Goal: Browse casually

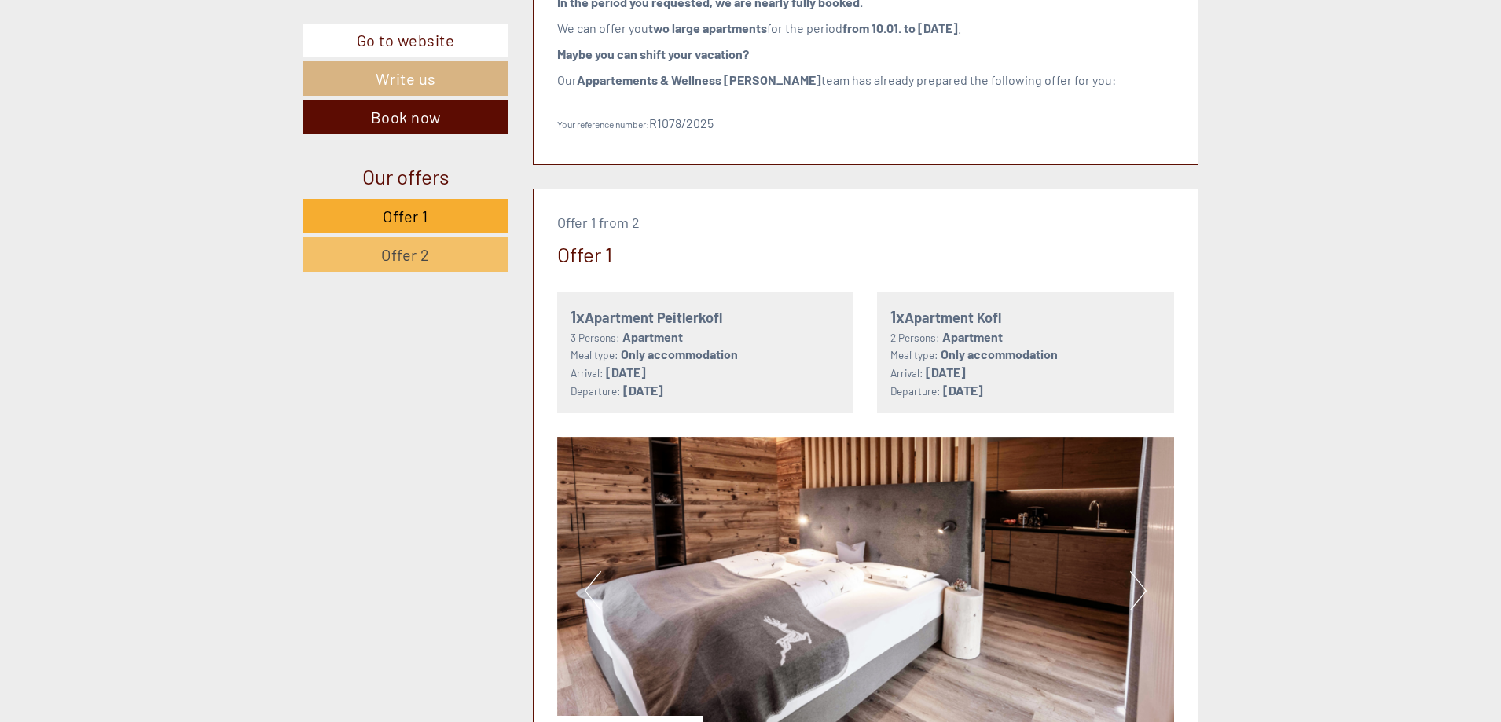
scroll to position [943, 0]
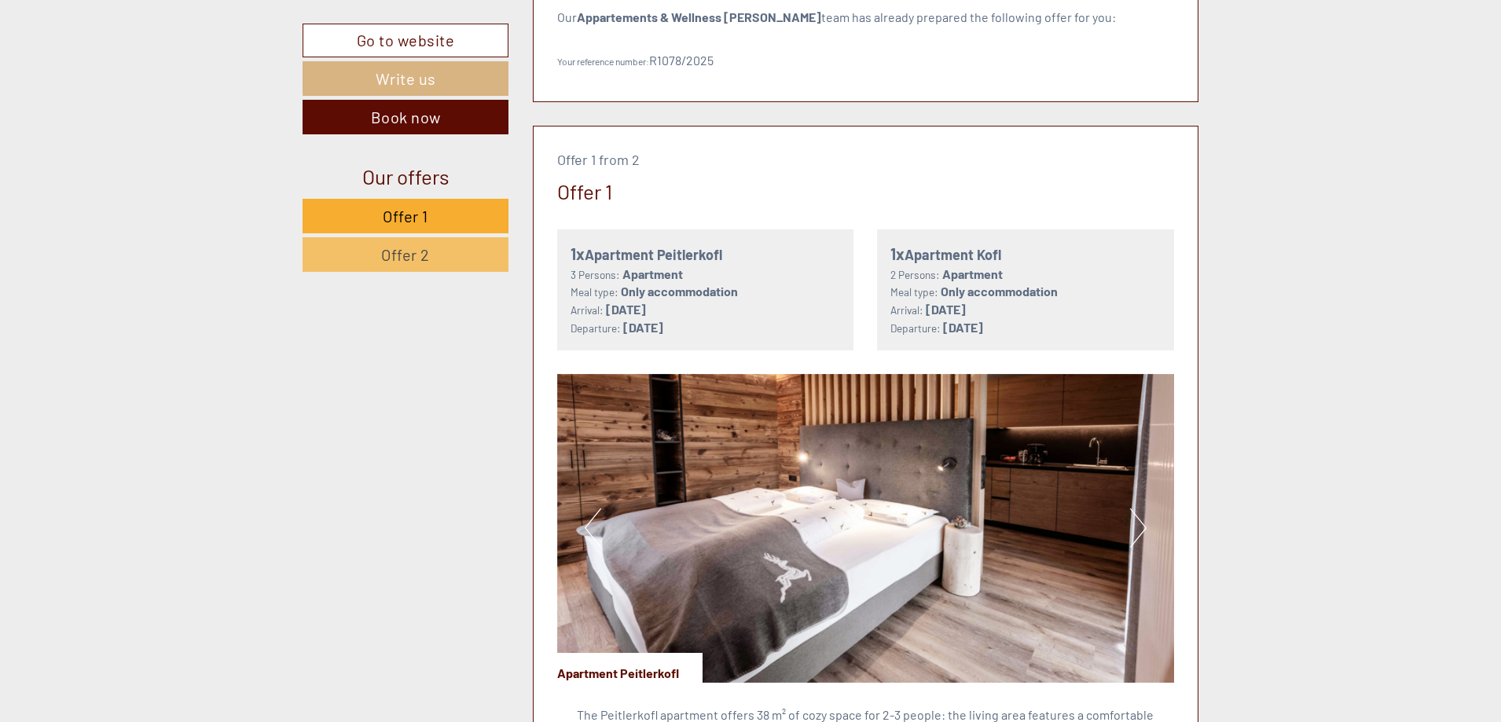
click at [1136, 529] on button "Next" at bounding box center [1138, 528] width 17 height 39
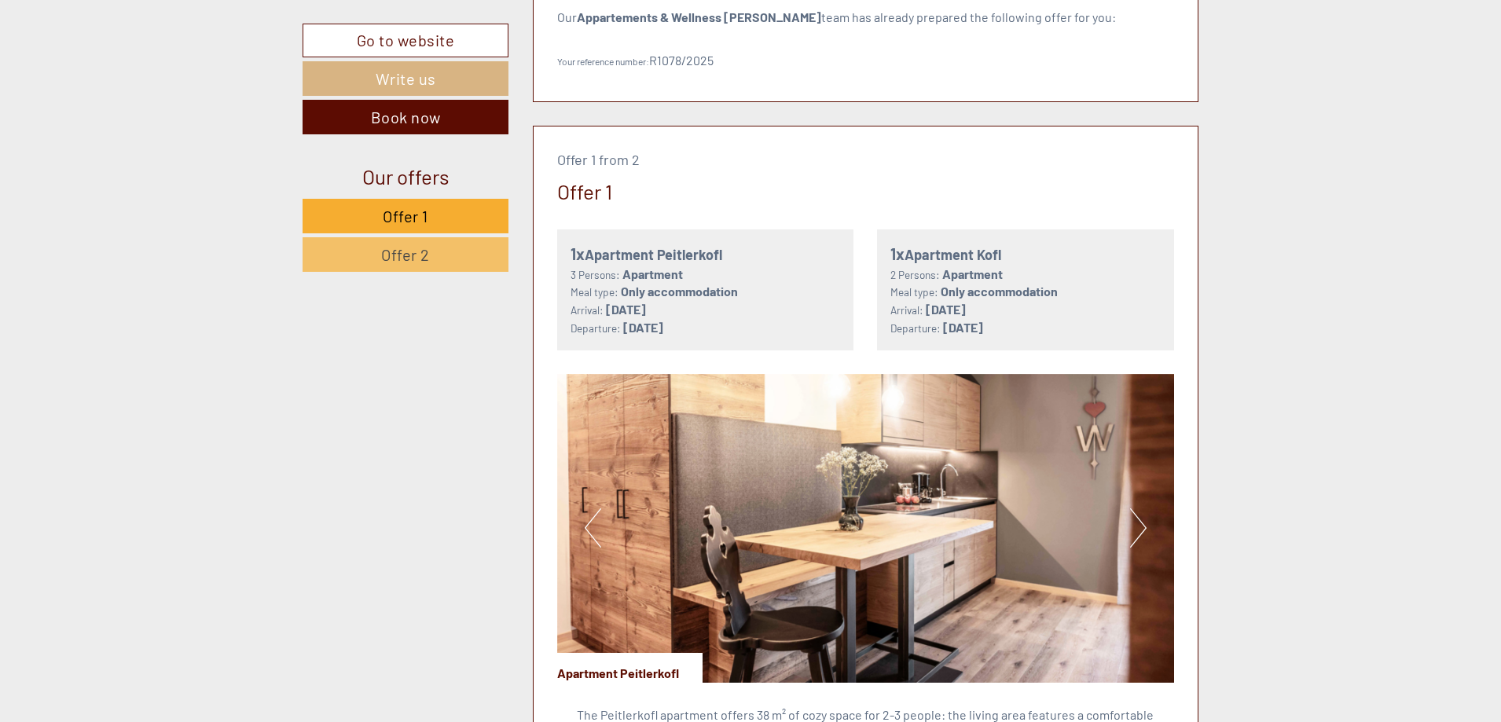
click at [1136, 531] on button "Next" at bounding box center [1138, 528] width 17 height 39
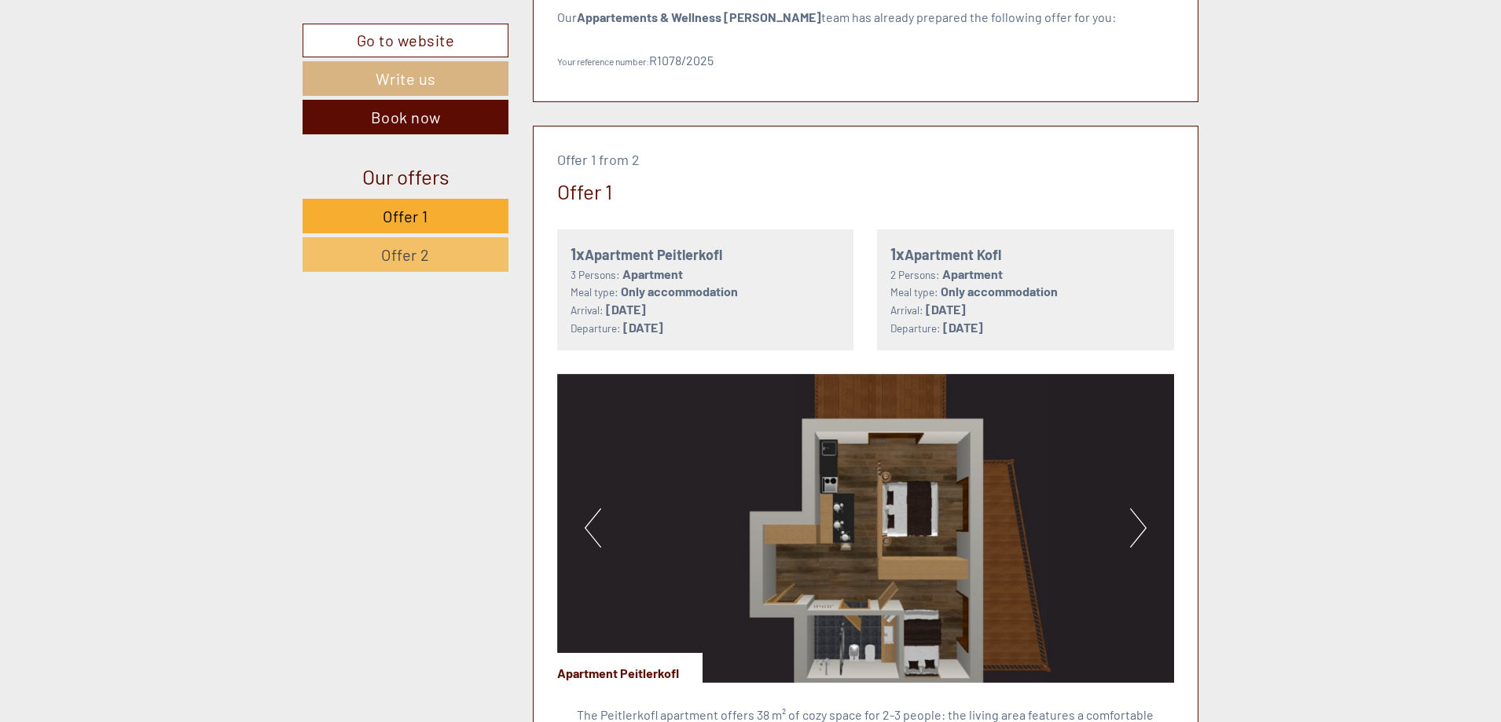
click at [1136, 533] on button "Next" at bounding box center [1138, 528] width 17 height 39
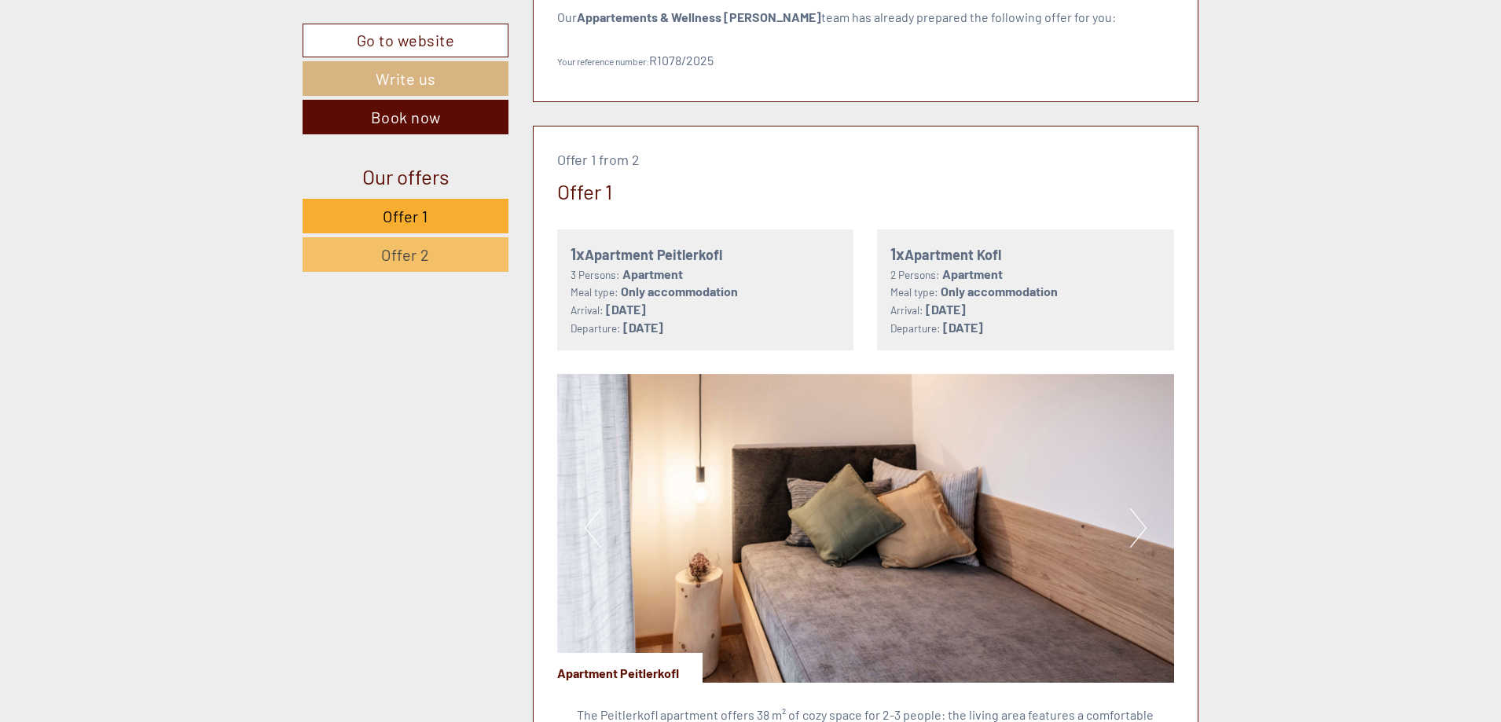
click at [1136, 533] on button "Next" at bounding box center [1138, 528] width 17 height 39
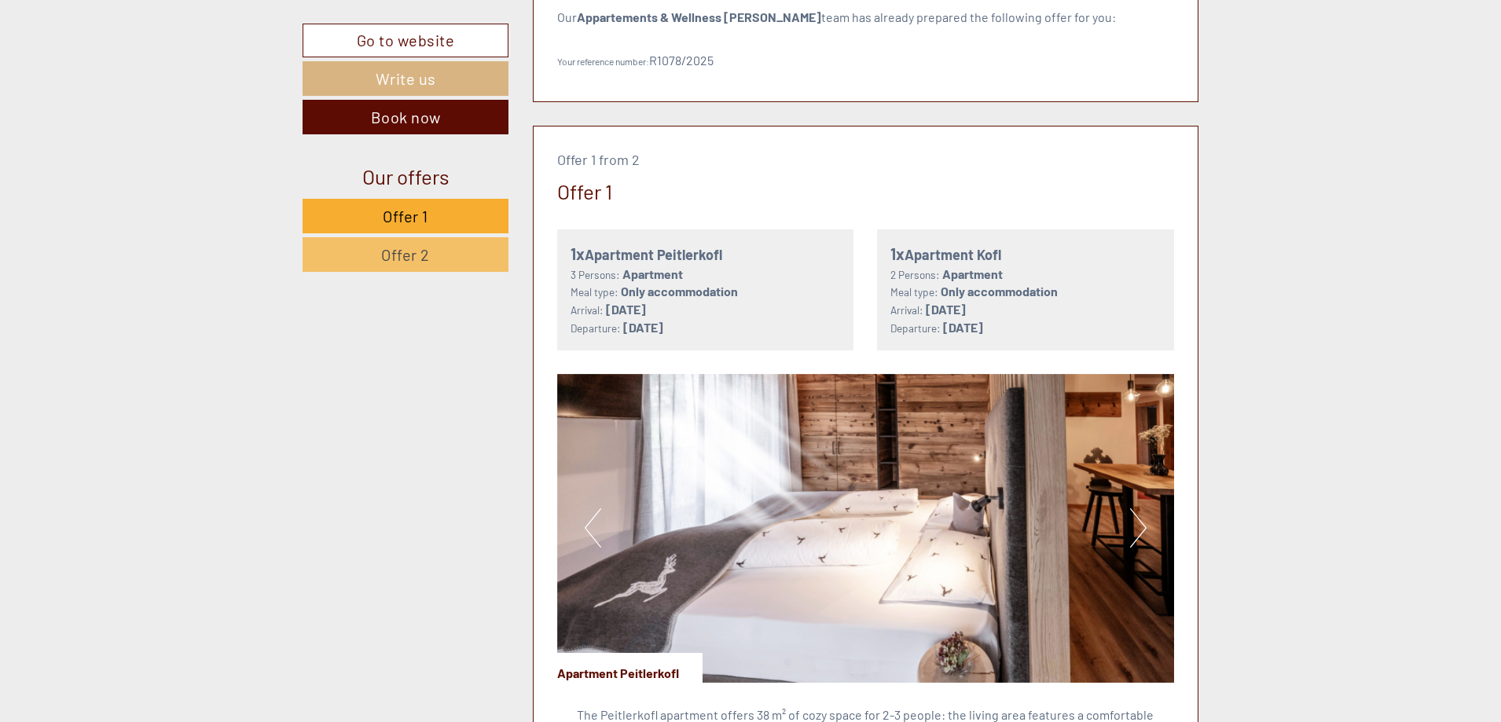
click at [1136, 533] on button "Next" at bounding box center [1138, 528] width 17 height 39
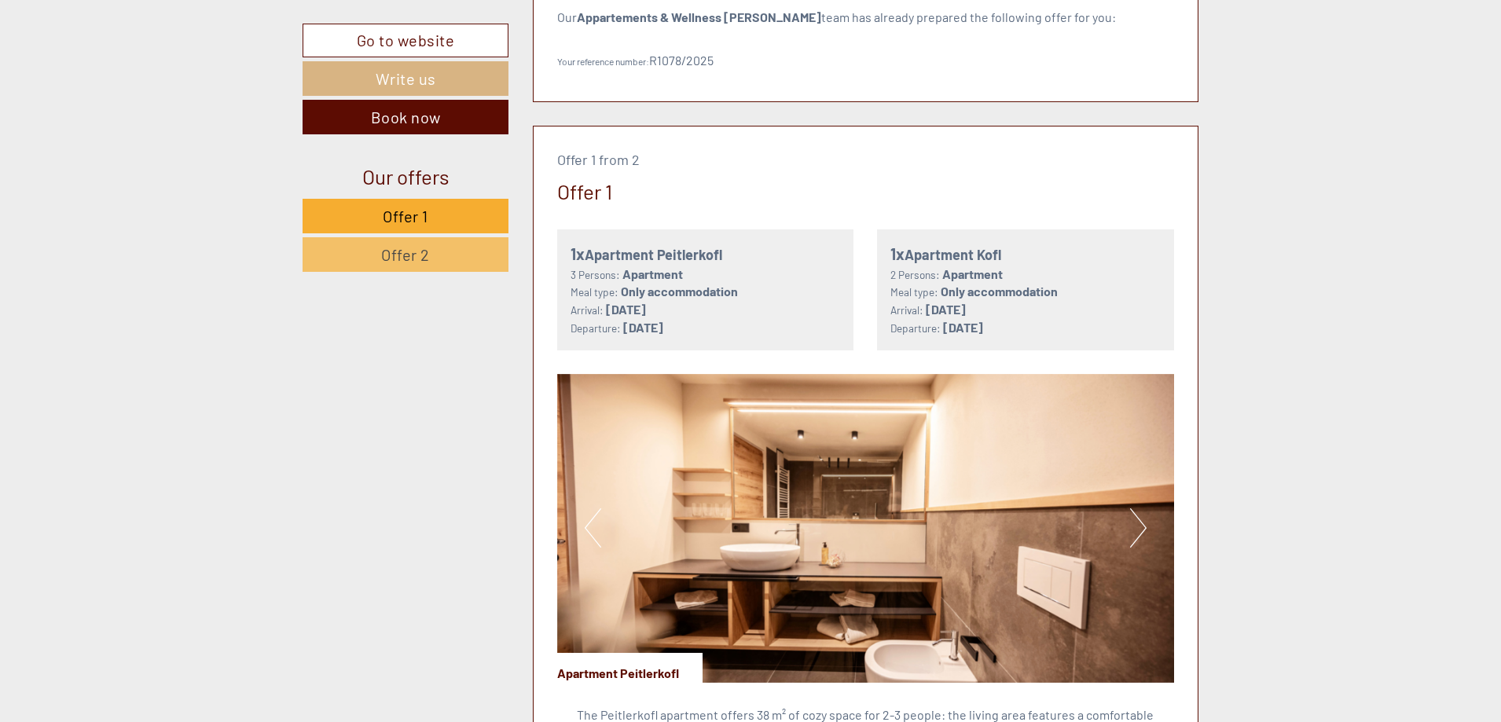
click at [1137, 535] on button "Next" at bounding box center [1138, 528] width 17 height 39
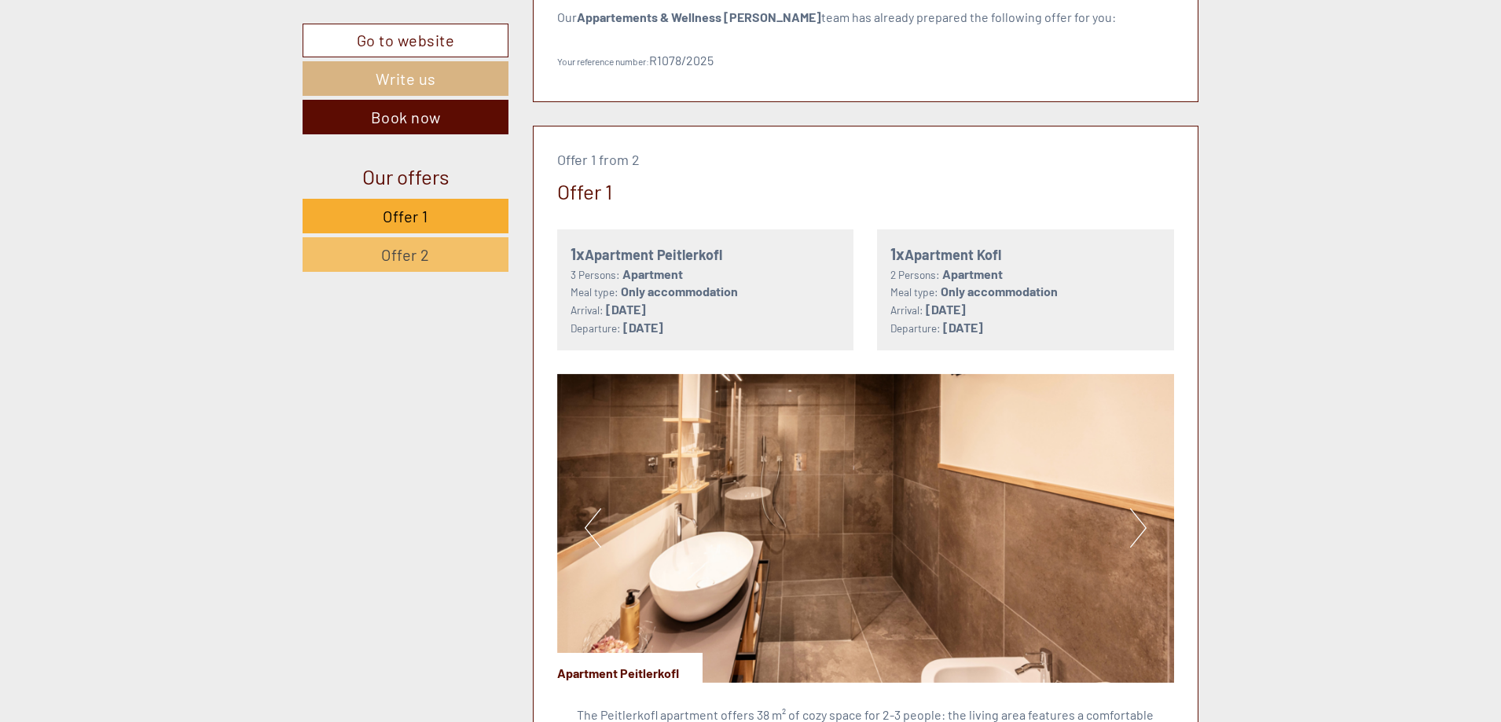
click at [1137, 535] on button "Next" at bounding box center [1138, 528] width 17 height 39
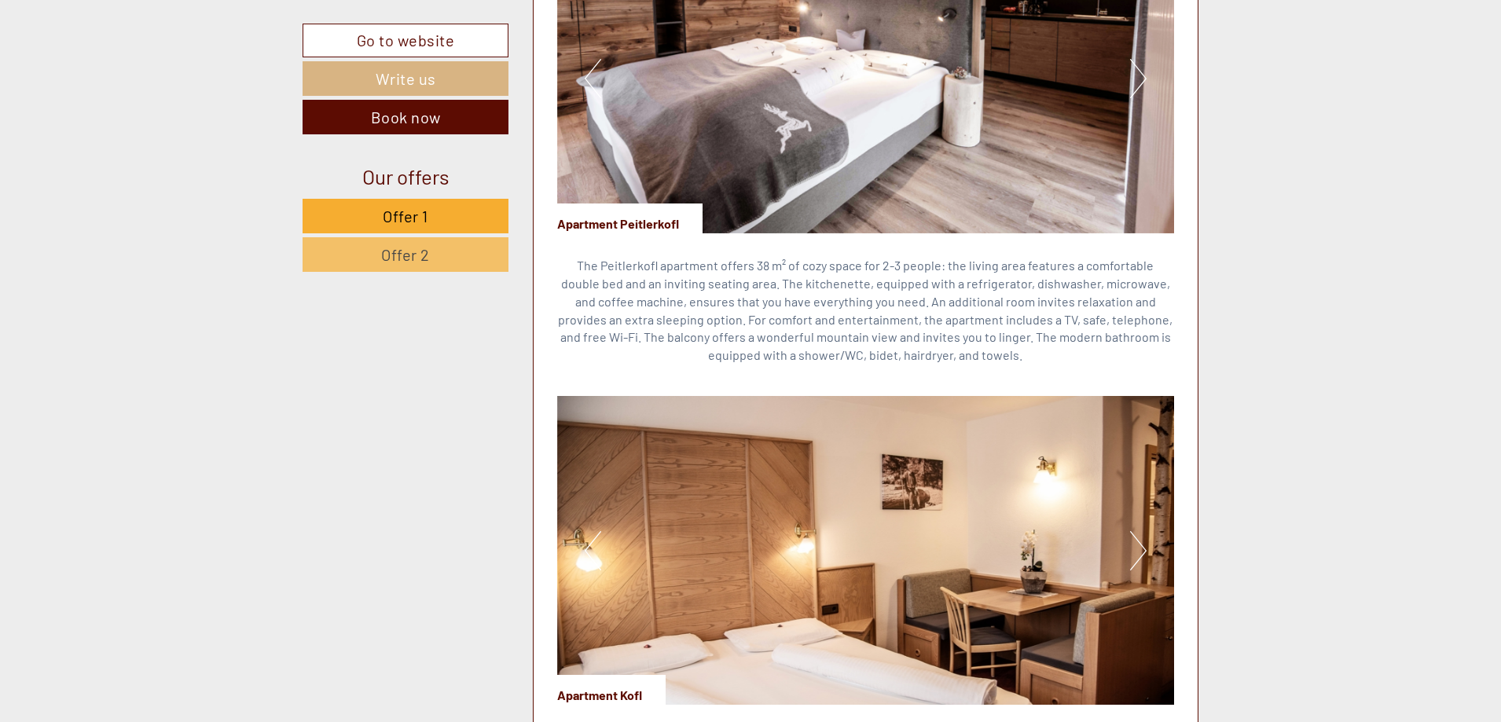
scroll to position [1415, 0]
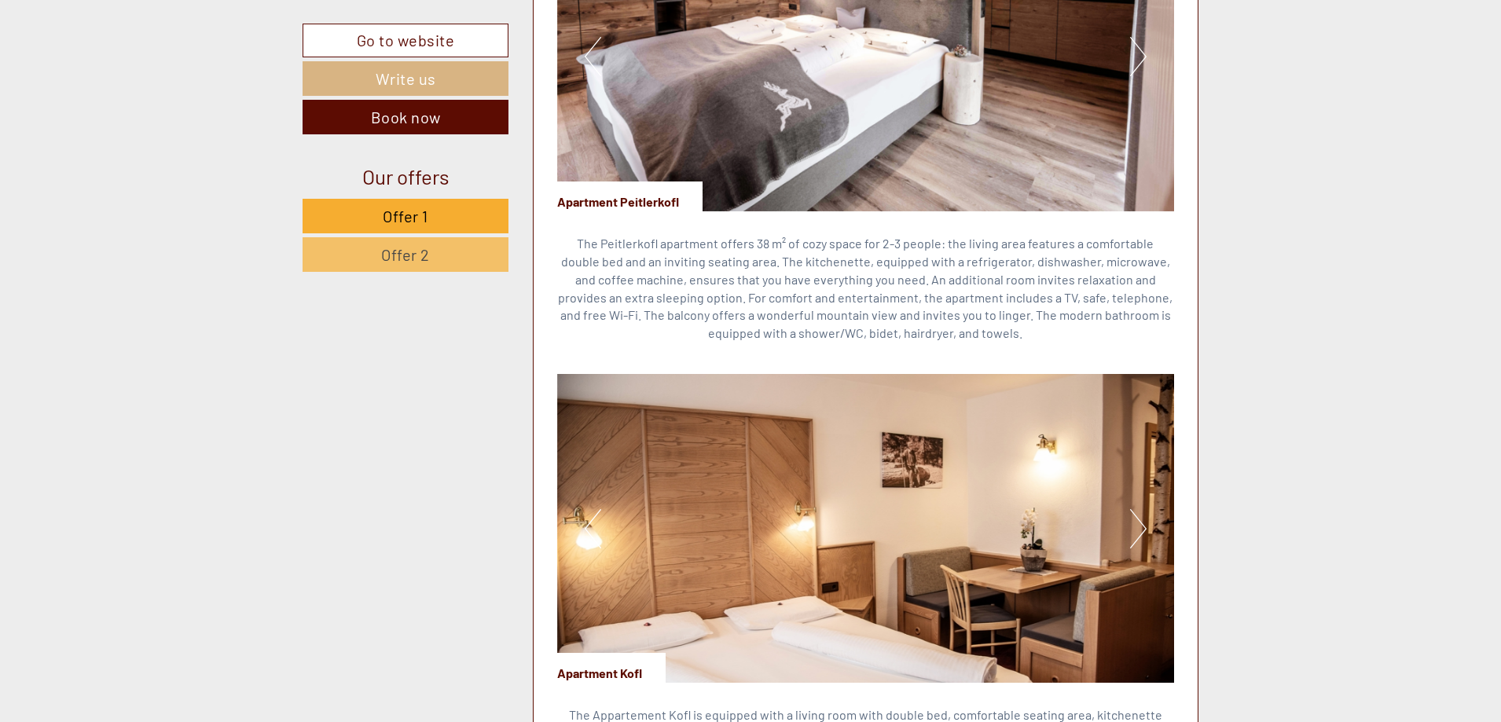
click at [1144, 528] on button "Next" at bounding box center [1138, 528] width 17 height 39
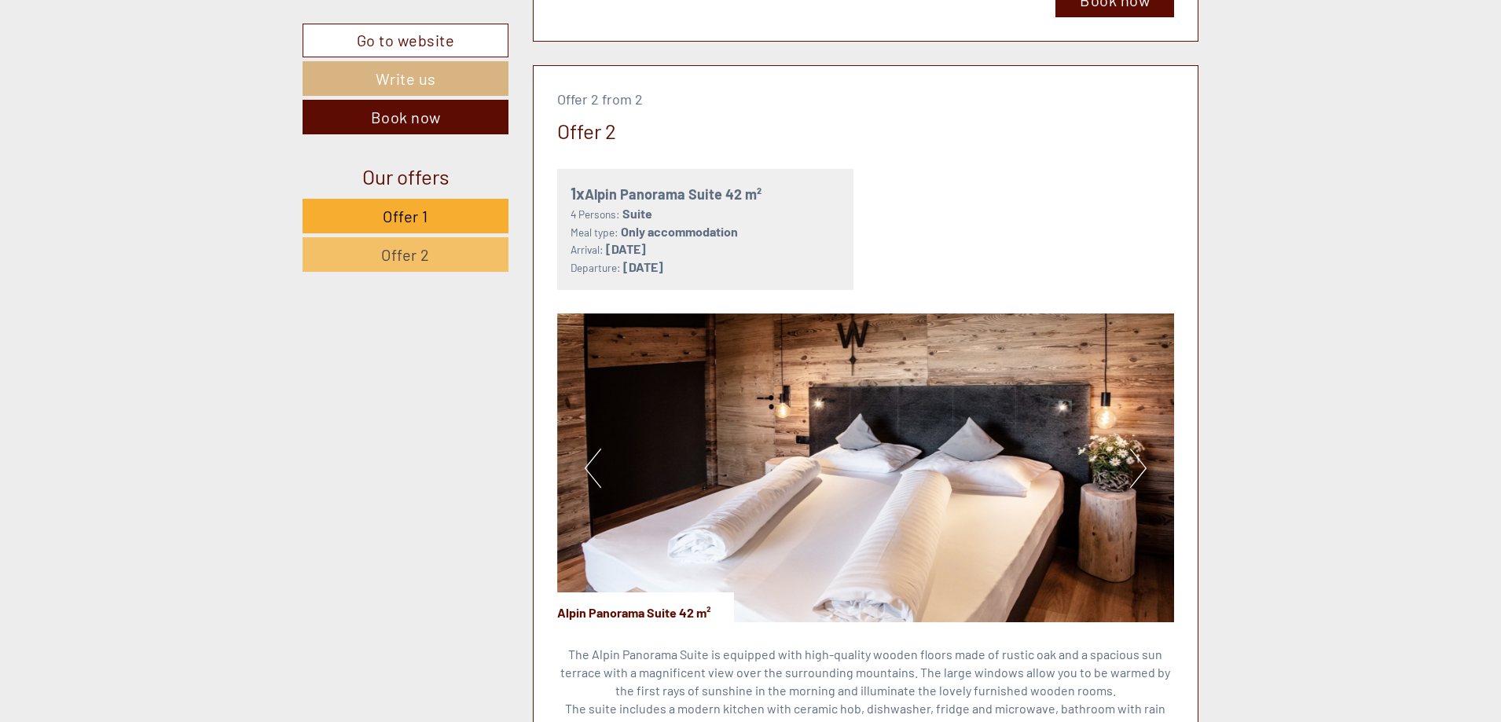
scroll to position [2672, 0]
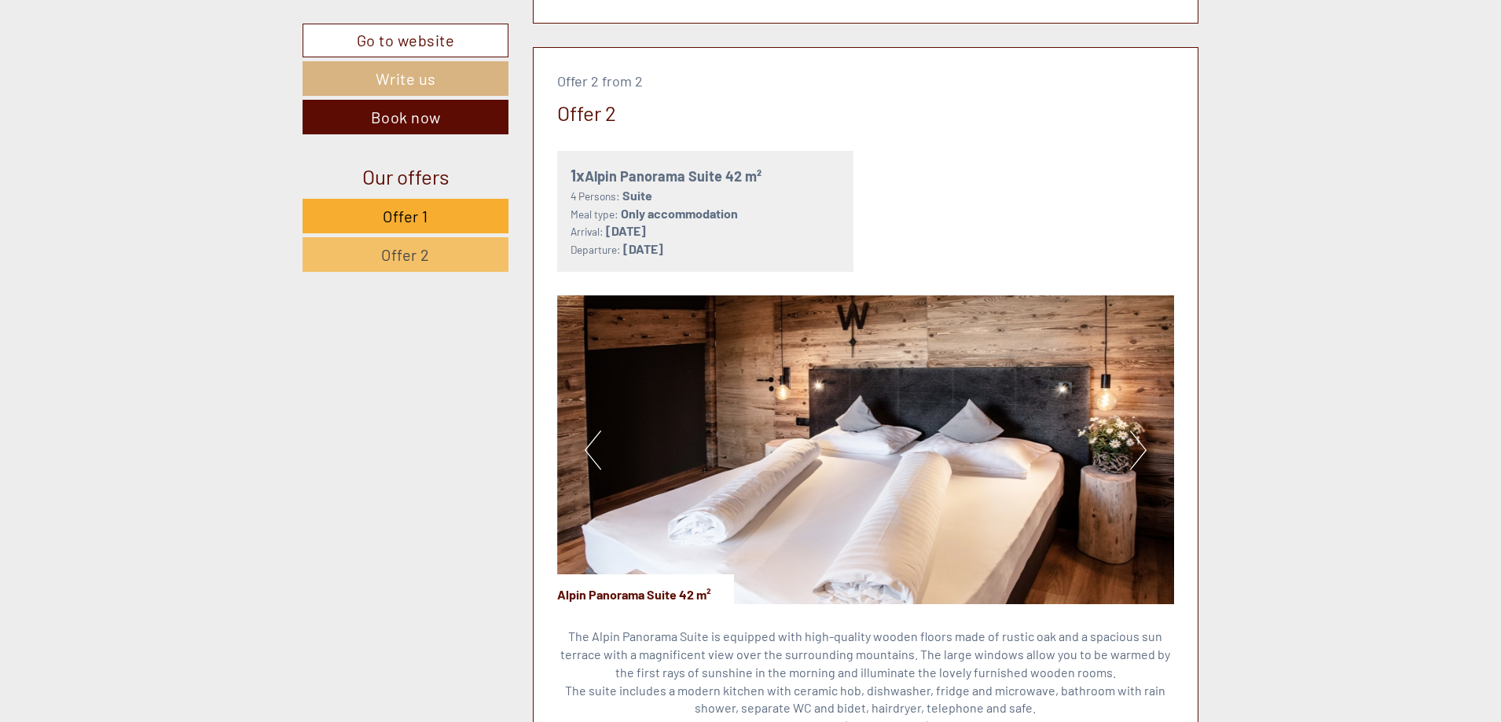
click at [1140, 453] on button "Next" at bounding box center [1138, 450] width 17 height 39
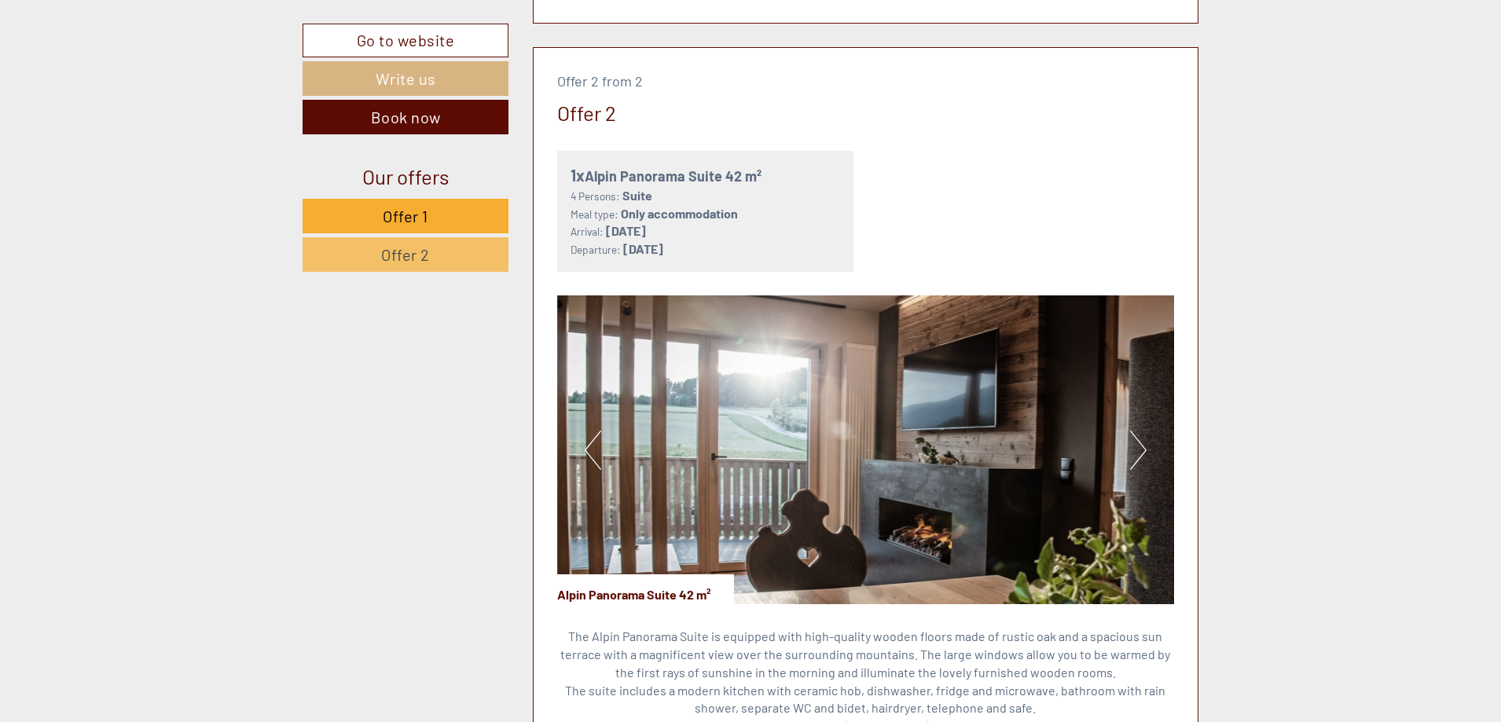
click at [1140, 453] on button "Next" at bounding box center [1138, 450] width 17 height 39
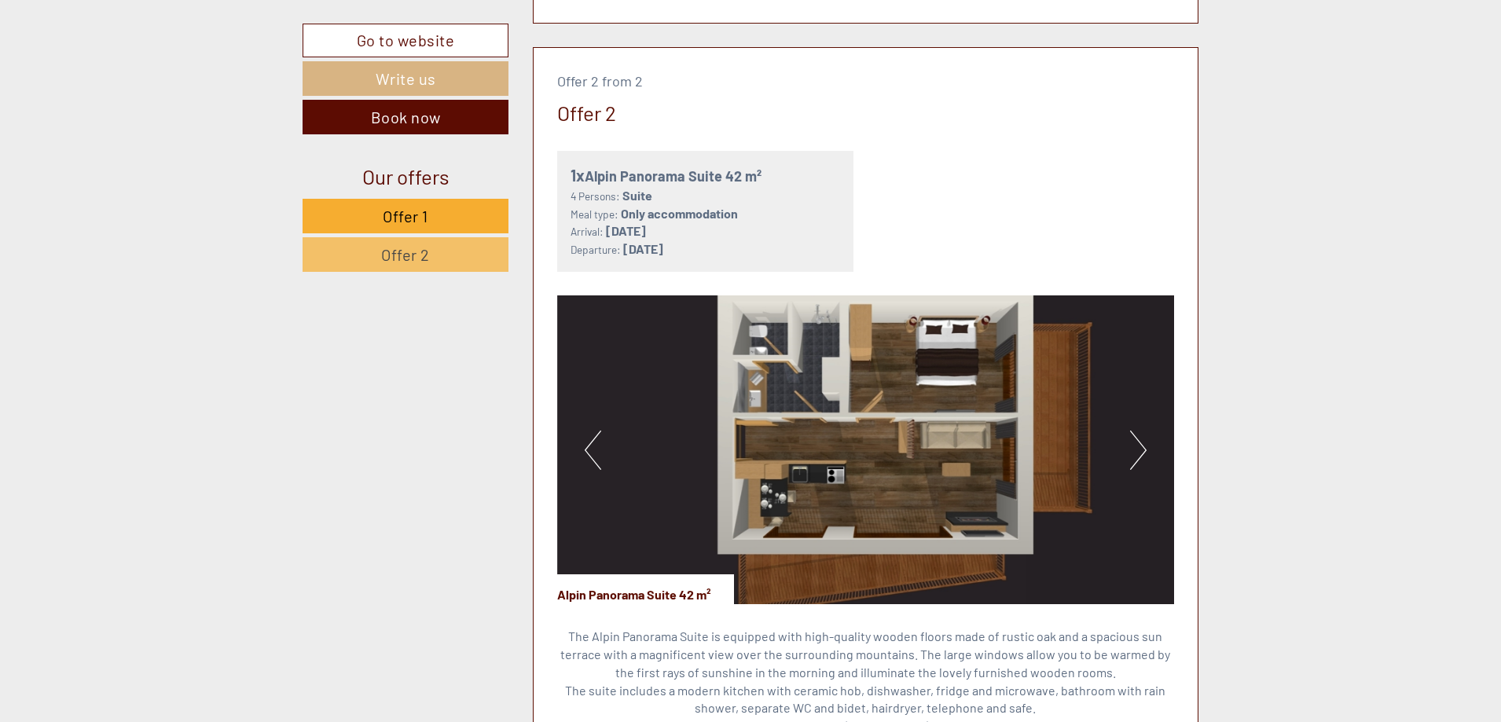
click at [1140, 450] on button "Next" at bounding box center [1138, 450] width 17 height 39
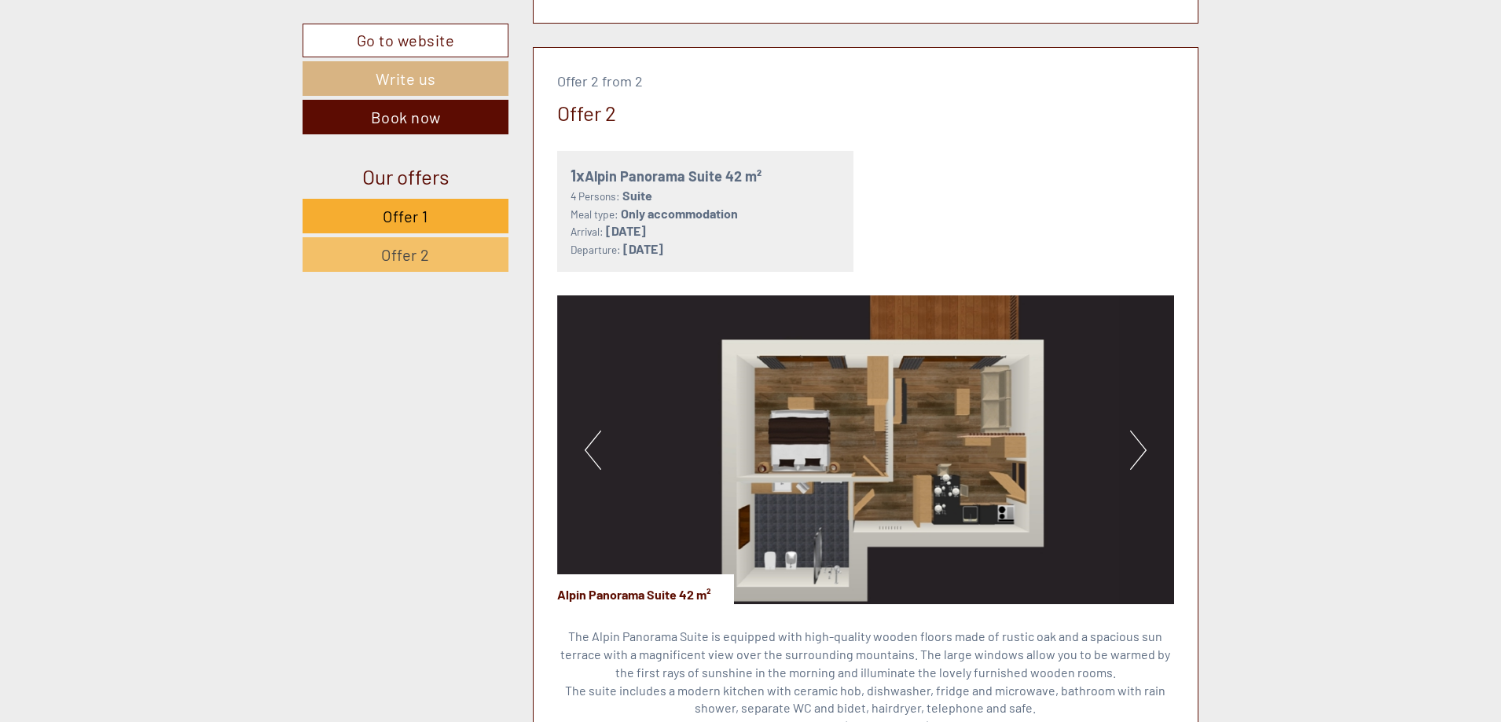
click at [1140, 454] on button "Next" at bounding box center [1138, 450] width 17 height 39
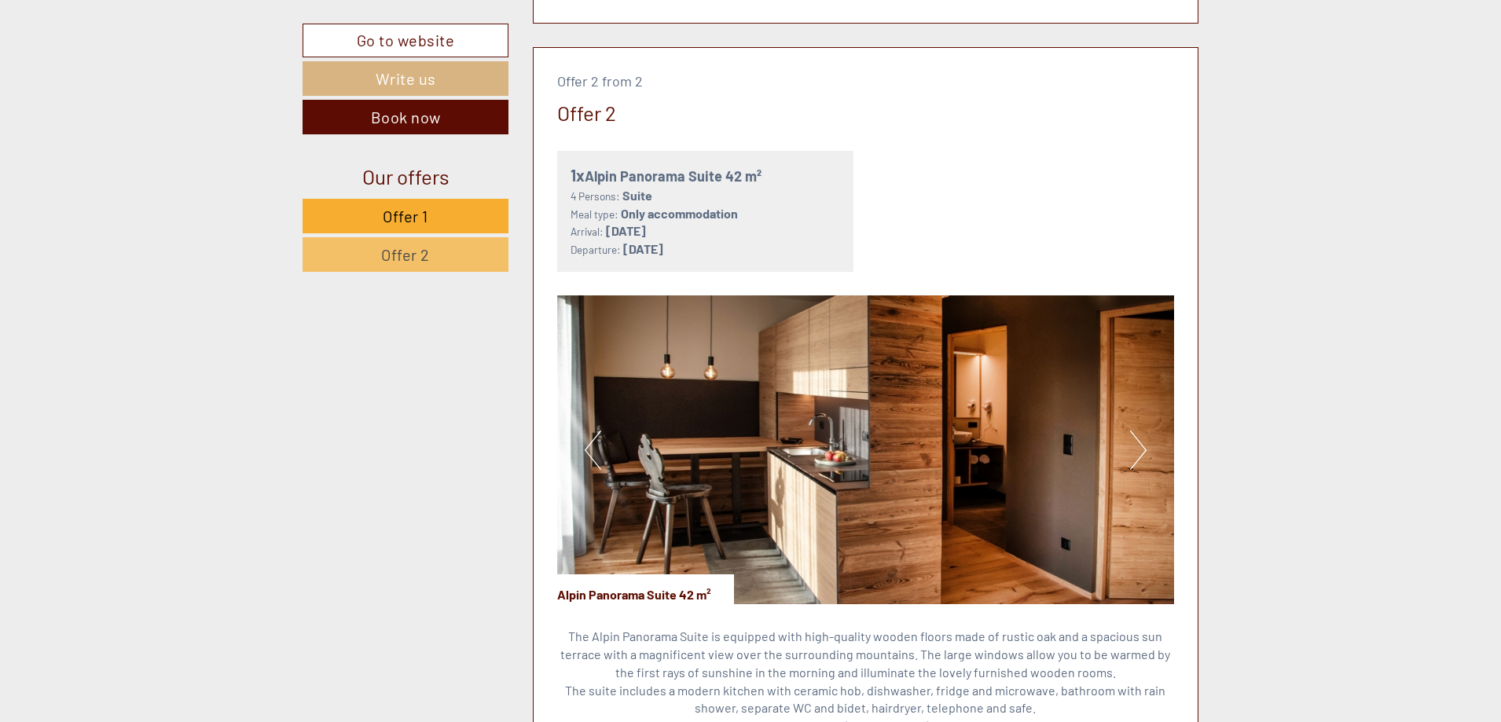
click at [1140, 454] on button "Next" at bounding box center [1138, 450] width 17 height 39
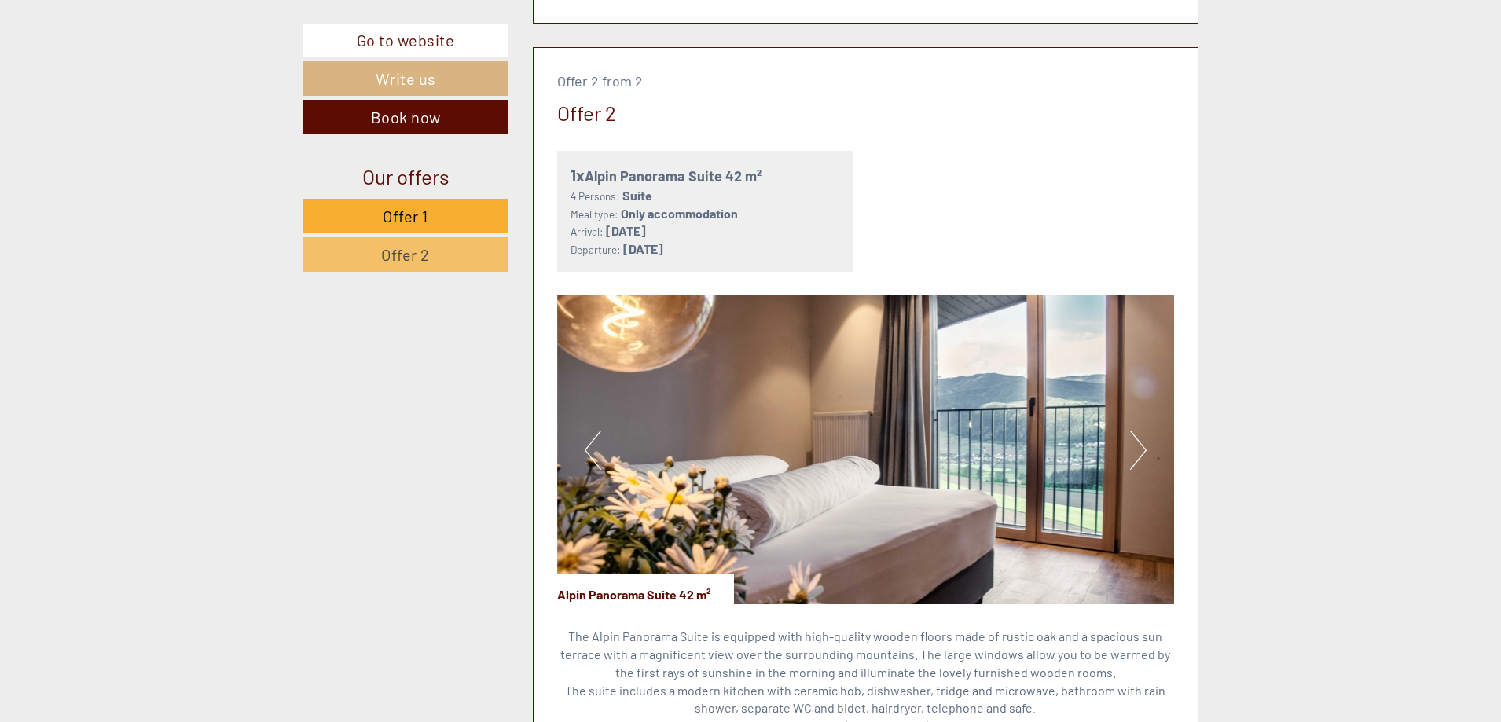
click at [1140, 454] on button "Next" at bounding box center [1138, 450] width 17 height 39
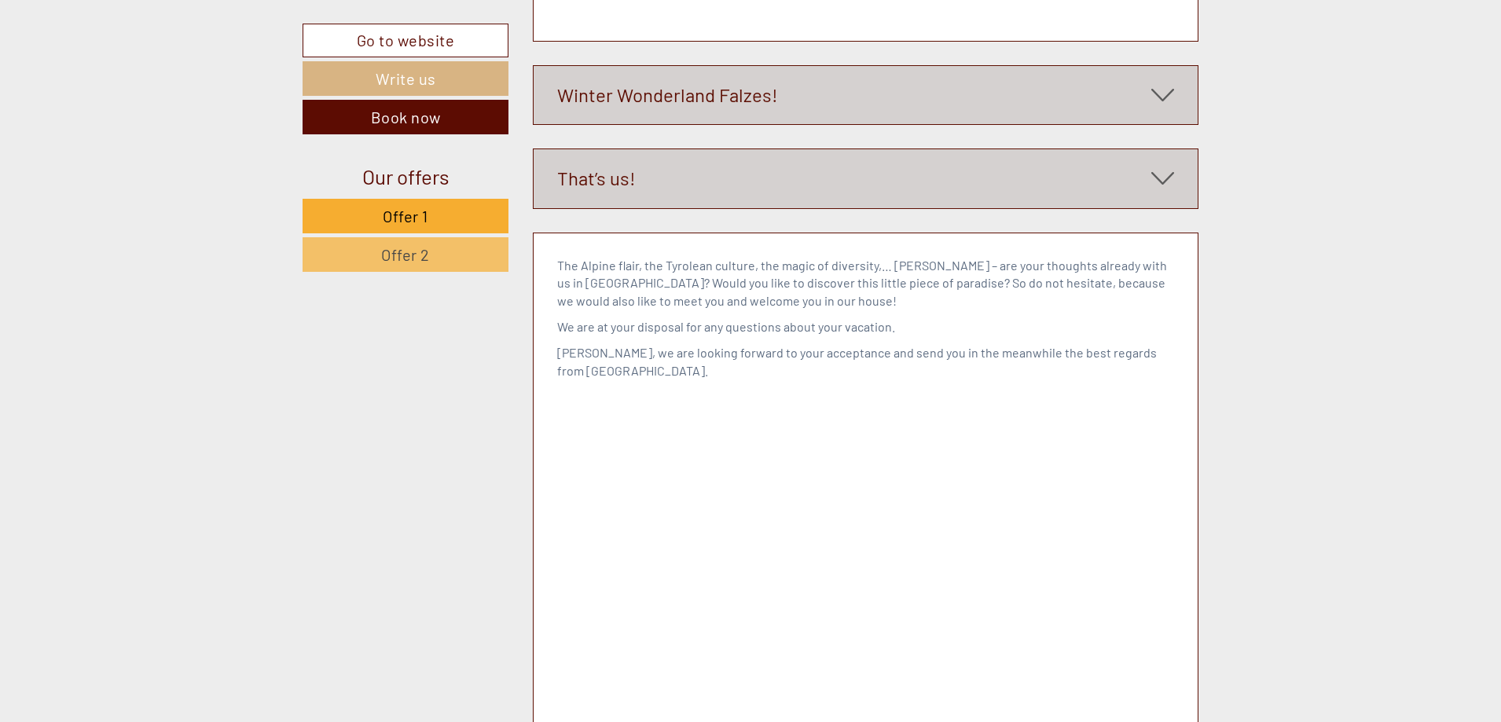
scroll to position [6838, 0]
